Goal: Task Accomplishment & Management: Manage account settings

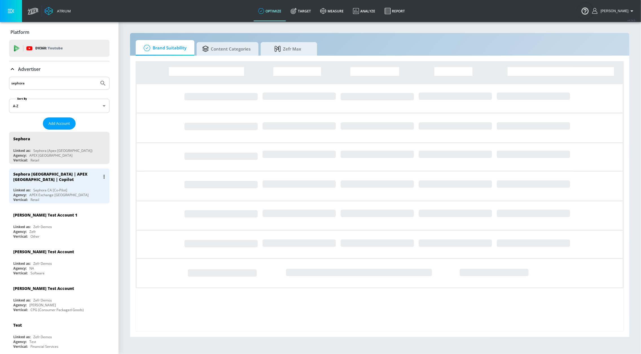
click at [71, 187] on div "Sephora [GEOGRAPHIC_DATA] | APEX [GEOGRAPHIC_DATA] | Copilot Linked as: Sephora…" at bounding box center [59, 186] width 100 height 35
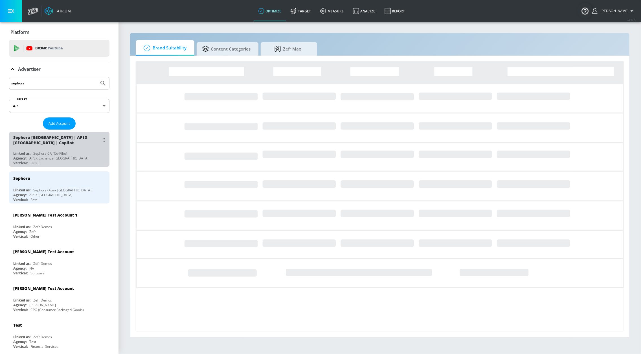
click at [72, 145] on div "Sephora [GEOGRAPHIC_DATA] | APEX [GEOGRAPHIC_DATA] | Copilot" at bounding box center [56, 140] width 87 height 11
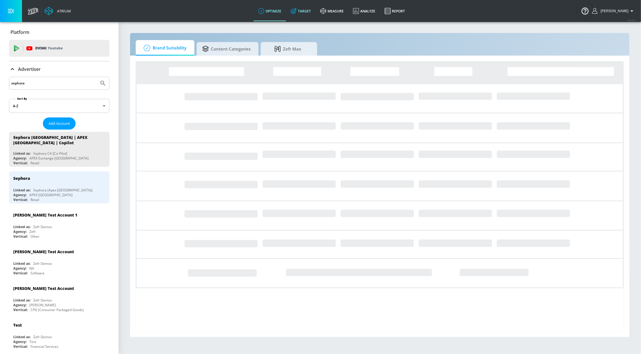
click at [308, 12] on link "Target" at bounding box center [301, 11] width 30 height 20
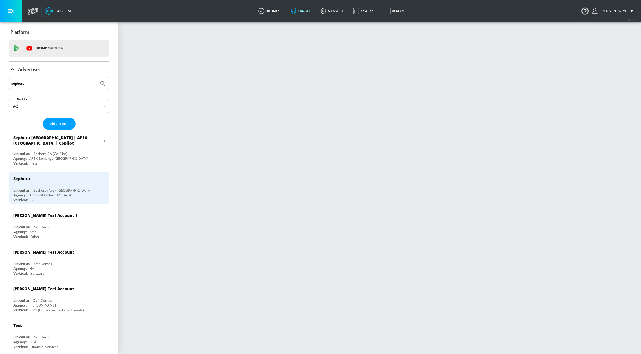
click at [58, 148] on div "Sephora [GEOGRAPHIC_DATA] | APEX [GEOGRAPHIC_DATA] | Copilot" at bounding box center [60, 140] width 95 height 16
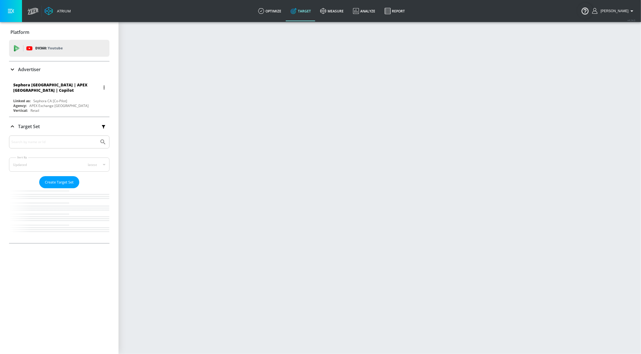
click at [47, 80] on div "Sephora [GEOGRAPHIC_DATA] | APEX [GEOGRAPHIC_DATA] | Copilot" at bounding box center [60, 87] width 95 height 16
click at [253, 99] on section at bounding box center [380, 187] width 523 height 333
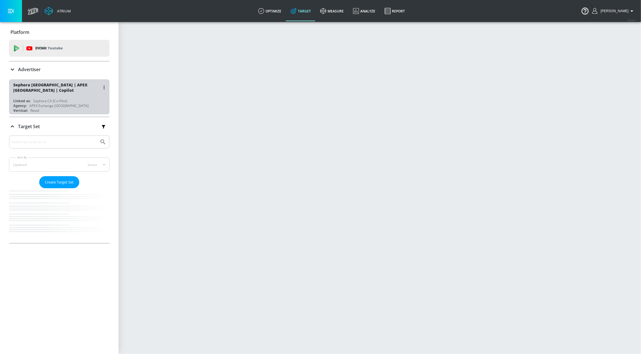
click at [79, 100] on div "Linked as: Sephora CA [Co-Pilot]" at bounding box center [60, 101] width 95 height 5
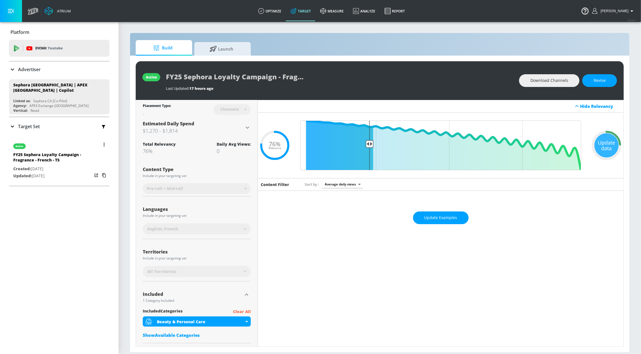
click at [72, 154] on div "FY25 Sephora Loyalty Campaign - Fragrance - French - TS" at bounding box center [52, 159] width 79 height 14
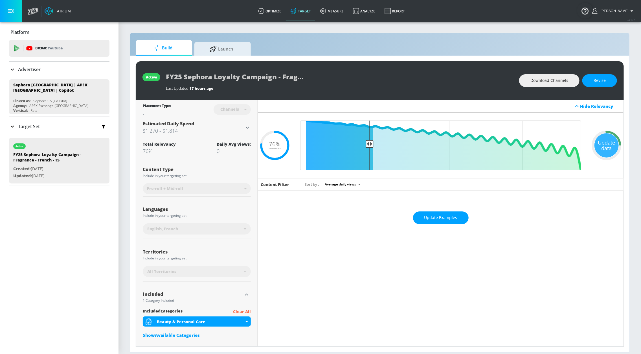
click at [56, 126] on div "Target Set" at bounding box center [59, 127] width 100 height 12
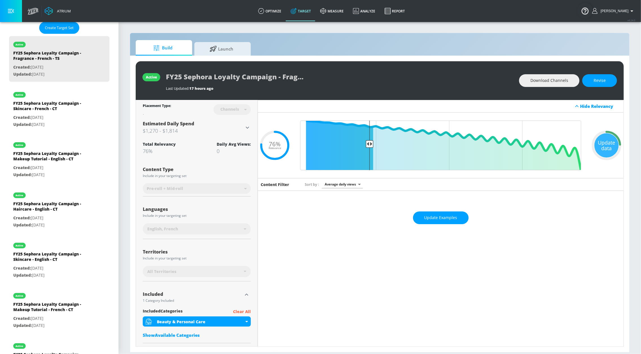
scroll to position [143, 0]
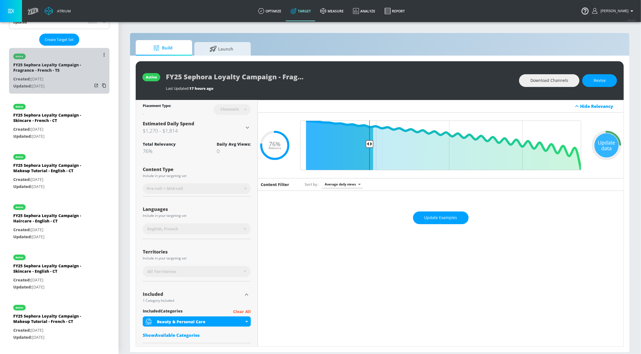
click at [80, 73] on div "FY25 Sephora Loyalty Campaign - Fragrance - French - TS" at bounding box center [52, 69] width 79 height 14
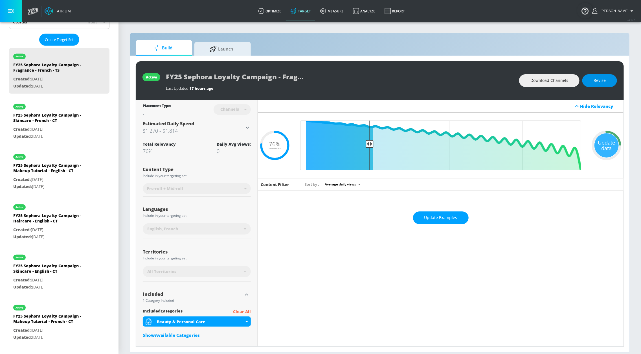
click at [591, 84] on button "Revise" at bounding box center [600, 80] width 35 height 13
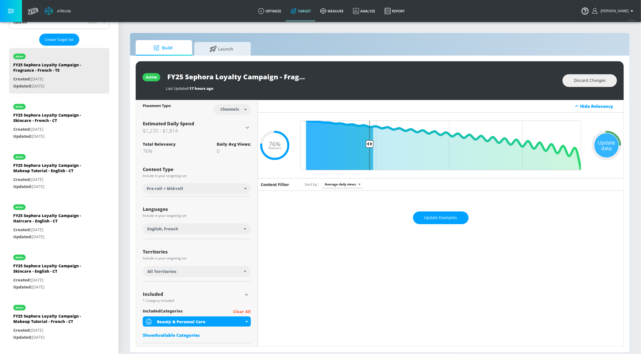
drag, startPoint x: 259, startPoint y: 72, endPoint x: 257, endPoint y: 75, distance: 3.0
click at [259, 73] on input "FY25 Sephora Loyalty Campaign - Fragrance - French - TS" at bounding box center [236, 76] width 141 height 13
drag, startPoint x: 252, startPoint y: 78, endPoint x: 312, endPoint y: 76, distance: 59.6
click at [325, 77] on div "FY25 Sephora Loyalty Campaign - Fragrance - French - TS" at bounding box center [361, 76] width 391 height 13
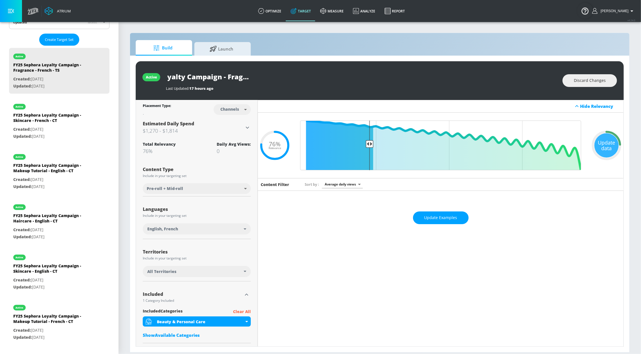
drag, startPoint x: 298, startPoint y: 76, endPoint x: 327, endPoint y: 71, distance: 29.6
click at [298, 76] on input "FY25 Sephora Loyalty Campaign - Fragrance - French - TS" at bounding box center [236, 76] width 141 height 13
type input "FY25 Sephora Loyalty Campaign - Fragrance - French - CT"
click at [305, 76] on button "button" at bounding box center [302, 76] width 10 height 10
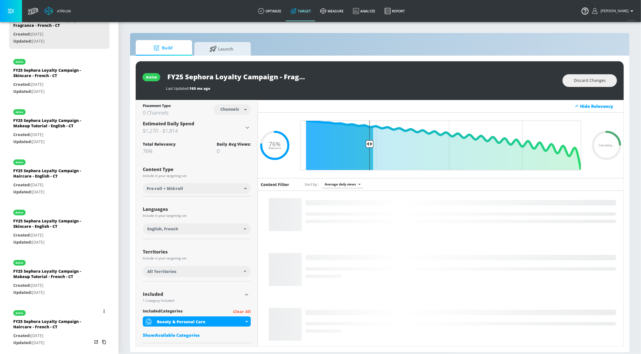
scroll to position [0, 0]
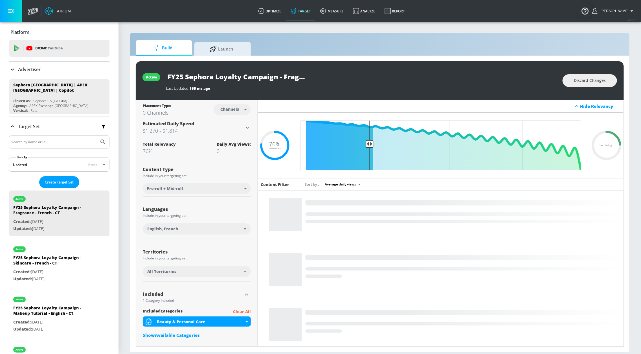
click at [288, 73] on input "FY25 Sephora Loyalty Campaign - Fragrance - French - CT" at bounding box center [236, 76] width 141 height 13
drag, startPoint x: 296, startPoint y: 76, endPoint x: 323, endPoint y: 76, distance: 28.0
click at [323, 76] on div "FY25 Sephora Loyalty Campaign - Fragrance - French - CT" at bounding box center [361, 76] width 391 height 13
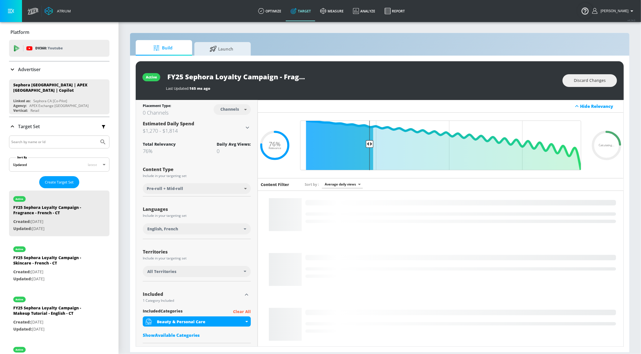
click at [323, 76] on div "FY25 Sephora Loyalty Campaign - Fragrance - French - CT" at bounding box center [361, 76] width 391 height 13
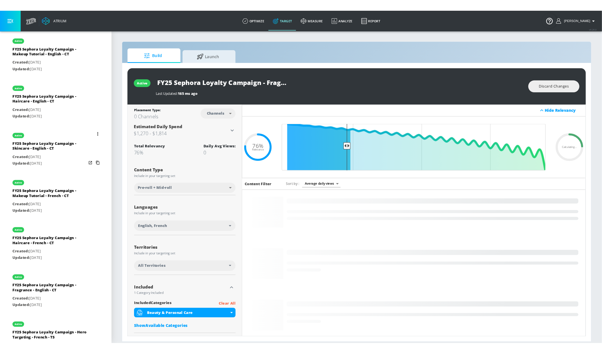
scroll to position [270, 0]
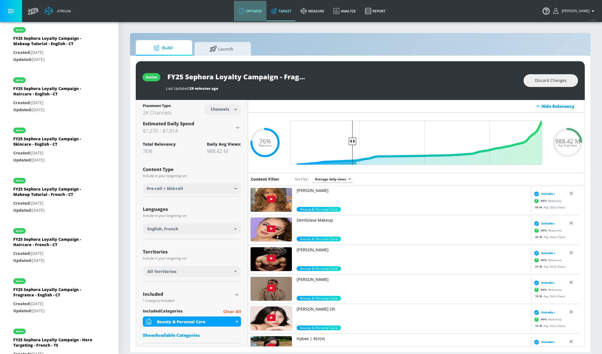
click at [266, 11] on link "optimize" at bounding box center [250, 11] width 32 height 20
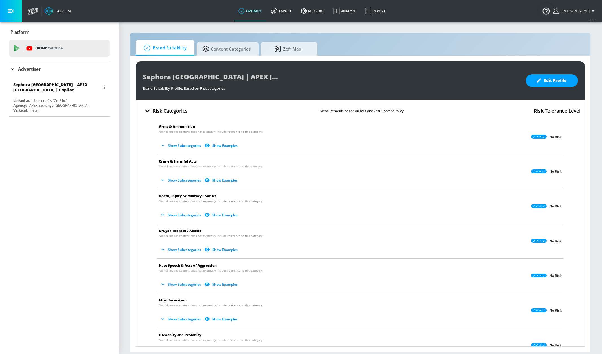
click at [51, 103] on div "APEX Exchange [GEOGRAPHIC_DATA]" at bounding box center [58, 105] width 59 height 5
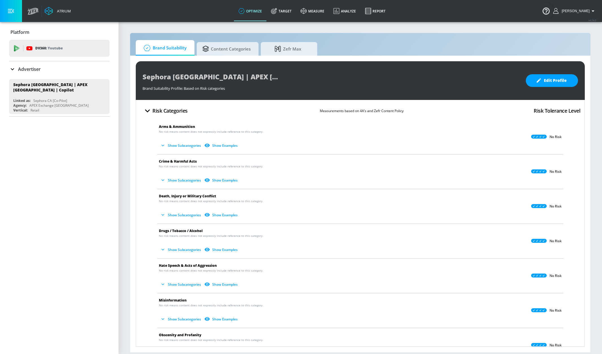
click at [20, 72] on p "Advertiser" at bounding box center [29, 69] width 23 height 6
click at [143, 112] on icon "button" at bounding box center [148, 111] width 10 height 10
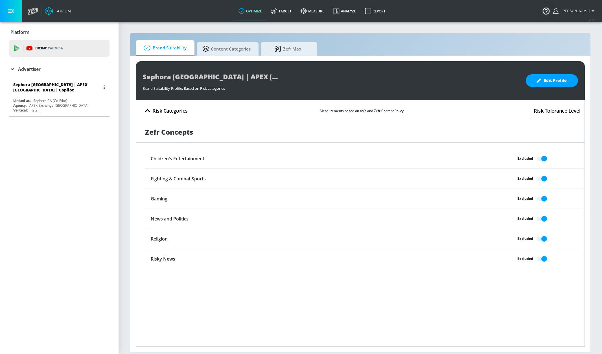
click at [47, 99] on div "Sephora CA [Co-Pilot]" at bounding box center [50, 100] width 34 height 5
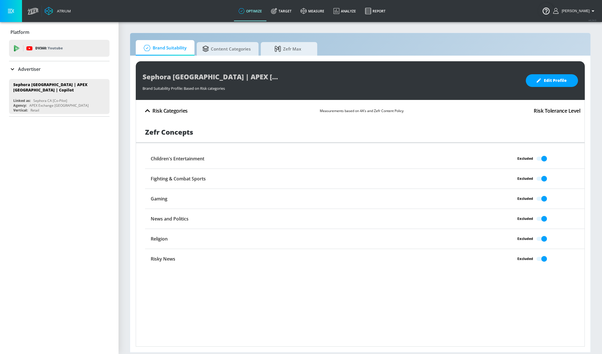
click at [15, 11] on button "button" at bounding box center [11, 11] width 22 height 22
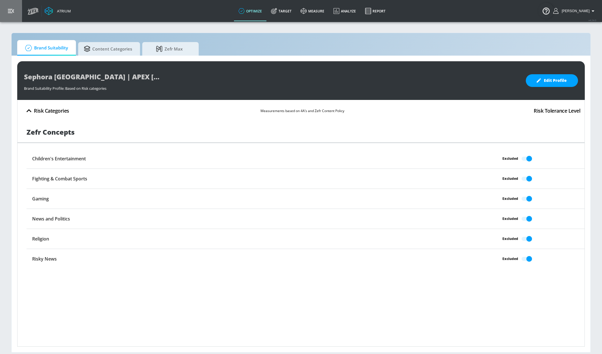
click at [16, 12] on button "button" at bounding box center [11, 11] width 22 height 22
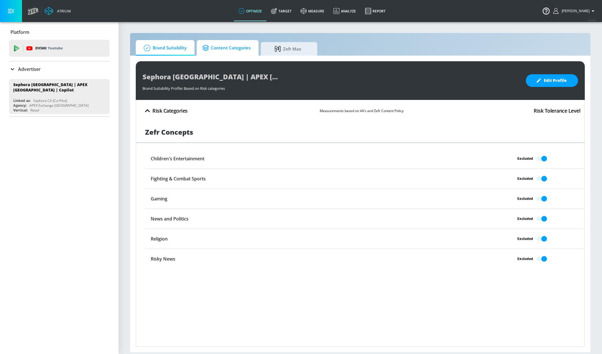
click at [224, 44] on span "Content Categories" at bounding box center [226, 48] width 48 height 14
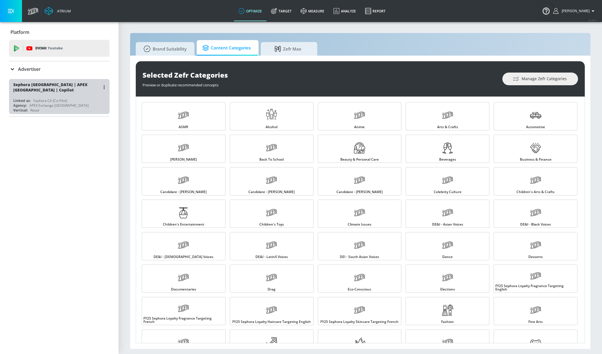
click at [45, 98] on div "Sephora CA [Co-Pilot]" at bounding box center [50, 100] width 34 height 5
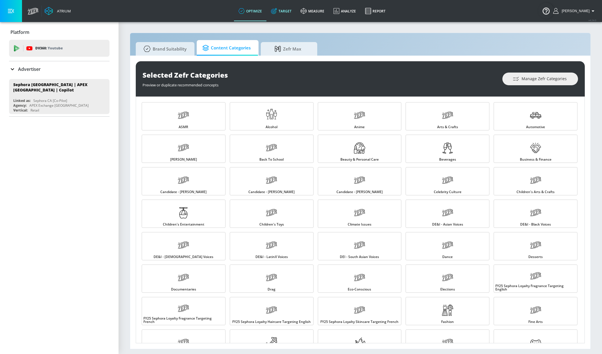
click at [288, 12] on link "Target" at bounding box center [281, 11] width 30 height 20
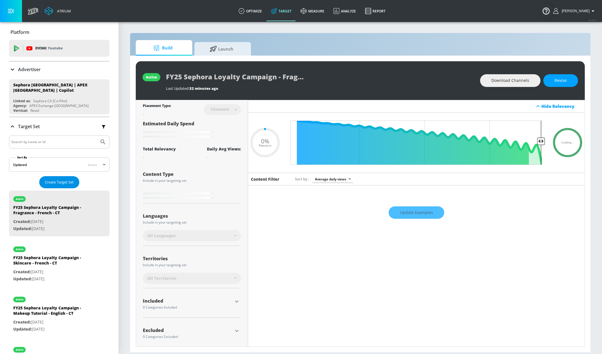
type input "0.76"
